Goal: Navigation & Orientation: Find specific page/section

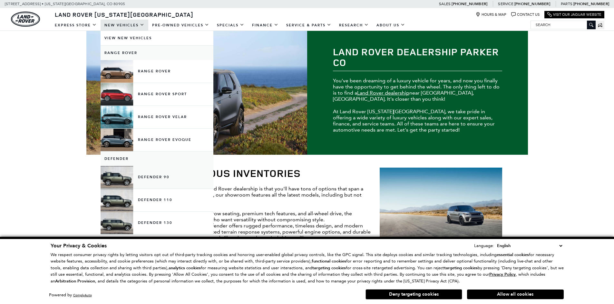
scroll to position [32, 0]
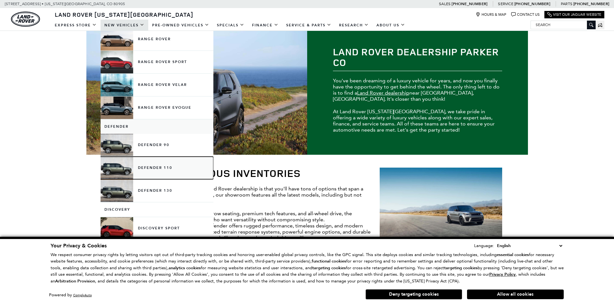
click at [147, 172] on link "Defender 110" at bounding box center [157, 168] width 113 height 23
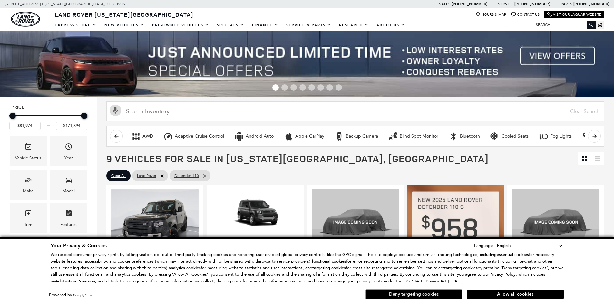
click at [433, 295] on button "Deny targeting cookies" at bounding box center [413, 295] width 97 height 10
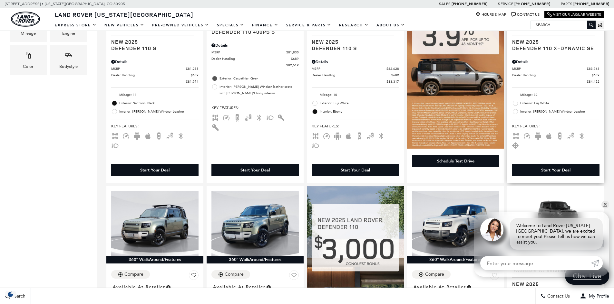
scroll to position [354, 0]
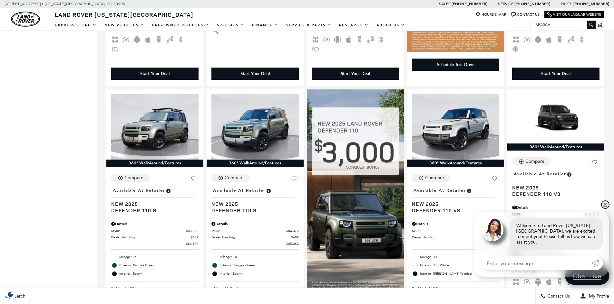
click at [604, 209] on link "✕" at bounding box center [605, 205] width 8 height 8
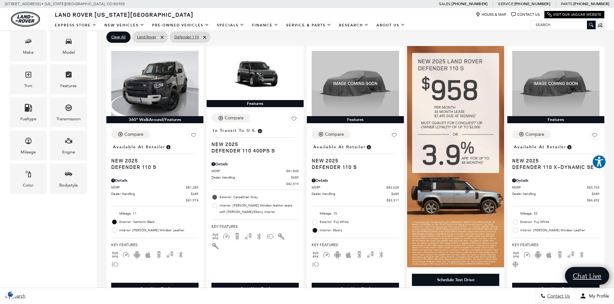
scroll to position [129, 0]
